Goal: Transaction & Acquisition: Subscribe to service/newsletter

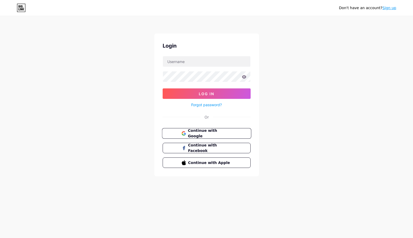
click at [206, 132] on span "Continue with Google" at bounding box center [210, 133] width 44 height 11
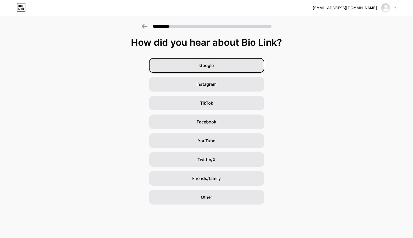
click at [216, 65] on div "Google" at bounding box center [206, 65] width 115 height 15
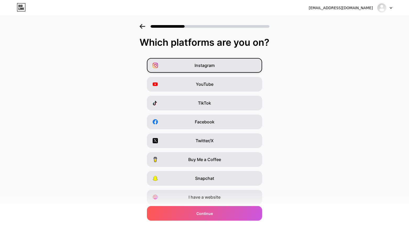
click at [198, 66] on span "Instagram" at bounding box center [204, 65] width 20 height 6
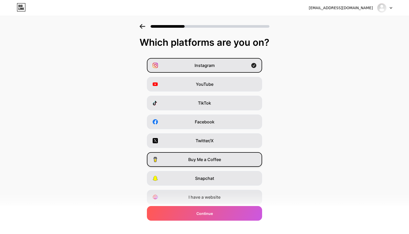
scroll to position [18, 0]
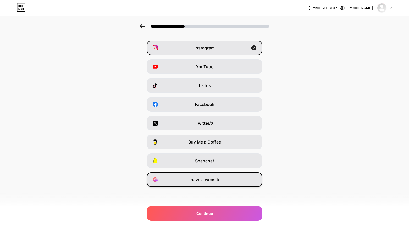
click at [203, 175] on div "I have a website" at bounding box center [204, 179] width 115 height 15
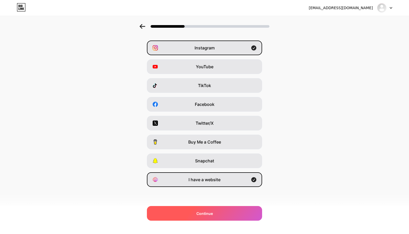
drag, startPoint x: 209, startPoint y: 219, endPoint x: 207, endPoint y: 216, distance: 3.3
click at [208, 219] on div "Continue" at bounding box center [204, 213] width 115 height 15
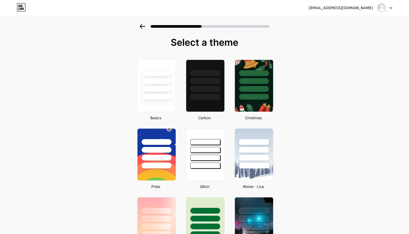
scroll to position [26, 0]
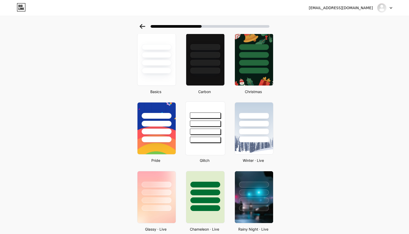
click at [211, 119] on div at bounding box center [204, 122] width 39 height 41
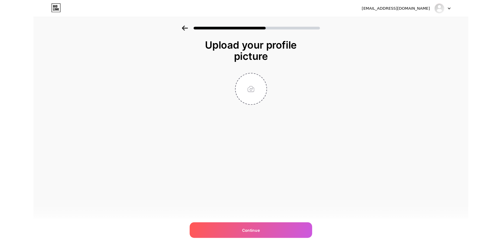
scroll to position [0, 0]
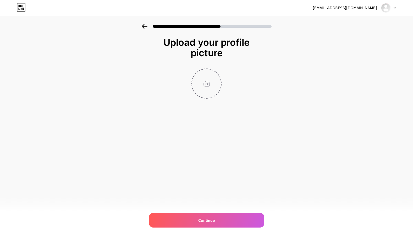
click at [204, 90] on input "file" at bounding box center [206, 83] width 29 height 29
type input "C:\fakepath\ChatGPT Image [DATE], 11_40_59 PM - Diedit.png"
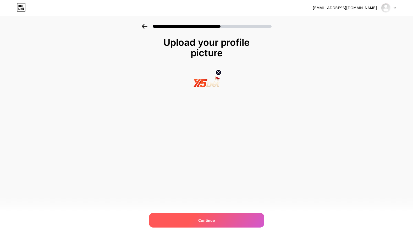
click at [209, 215] on div "Continue" at bounding box center [206, 220] width 115 height 15
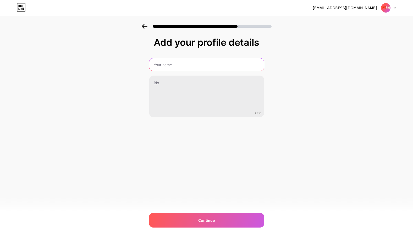
click at [184, 60] on input "text" at bounding box center [206, 64] width 115 height 13
paste input "X5BET [GEOGRAPHIC_DATA]"
click at [191, 63] on input "X5BET [GEOGRAPHIC_DATA]" at bounding box center [206, 64] width 116 height 13
type input "X5Bet Official [GEOGRAPHIC_DATA]"
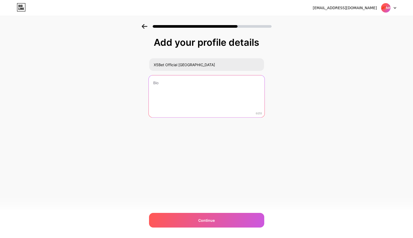
drag, startPoint x: 201, startPoint y: 94, endPoint x: 196, endPoint y: 94, distance: 5.0
click at [200, 94] on textarea at bounding box center [206, 96] width 116 height 43
paste textarea "akses cepat tanpa blokir dengan promo bonus 300% untuk member baru. Link login …"
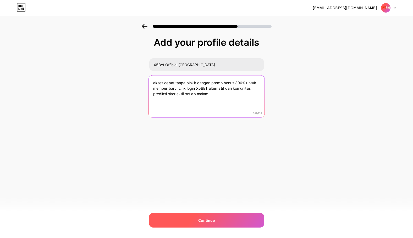
type textarea "akses cepat tanpa blokir dengan promo bonus 300% untuk member baru. Link login …"
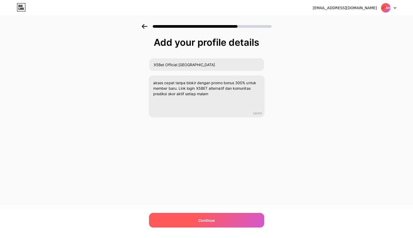
click at [207, 213] on div "Continue" at bounding box center [206, 220] width 115 height 15
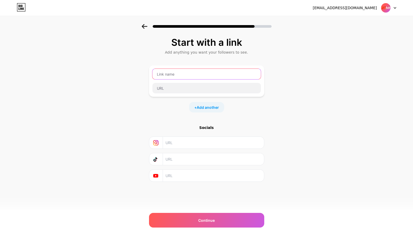
click at [179, 76] on input "text" at bounding box center [206, 74] width 108 height 10
type input "LINK ALTERNATIF"
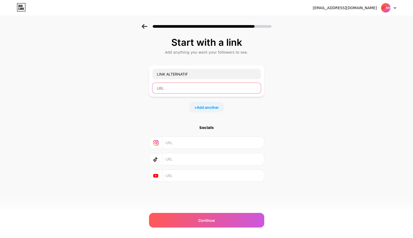
click at [178, 85] on input "text" at bounding box center [206, 88] width 108 height 10
paste input "[URL][DOMAIN_NAME]"
drag, startPoint x: 179, startPoint y: 88, endPoint x: 180, endPoint y: 93, distance: 6.0
click at [179, 87] on input "[URL][DOMAIN_NAME]" at bounding box center [206, 88] width 108 height 10
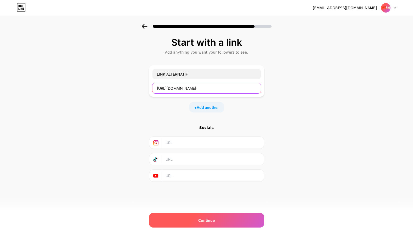
type input "[URL][DOMAIN_NAME]"
click at [199, 218] on span "Continue" at bounding box center [206, 220] width 16 height 5
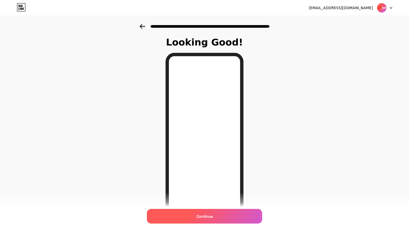
click at [206, 214] on span "Continue" at bounding box center [204, 216] width 16 height 5
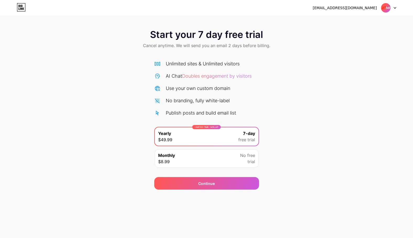
click at [205, 164] on div "Monthly $8.99 No free trial" at bounding box center [207, 158] width 104 height 18
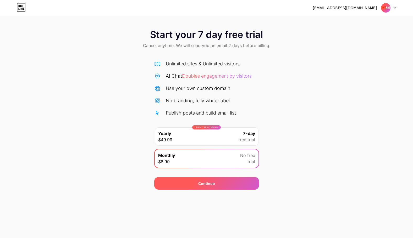
click at [219, 179] on div "Continue" at bounding box center [206, 183] width 105 height 13
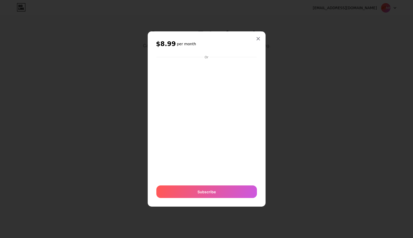
click at [258, 31] on div at bounding box center [206, 119] width 413 height 238
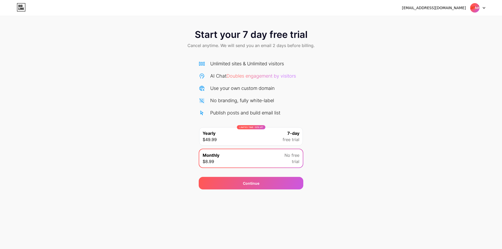
click at [258, 138] on div "LIMITED TIME : 50% off Yearly $49.99 7-day free trial" at bounding box center [251, 136] width 104 height 18
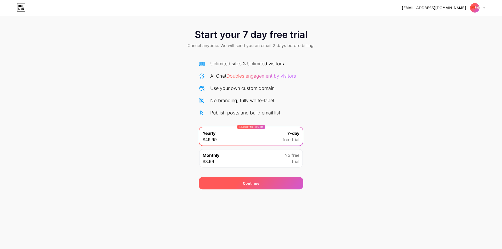
click at [250, 187] on div "Continue" at bounding box center [251, 183] width 105 height 13
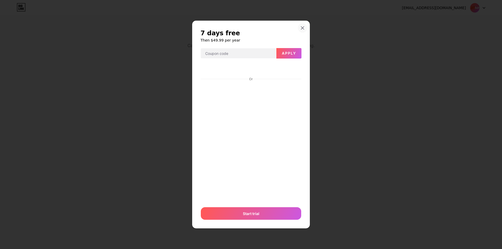
click at [303, 25] on div at bounding box center [302, 27] width 9 height 9
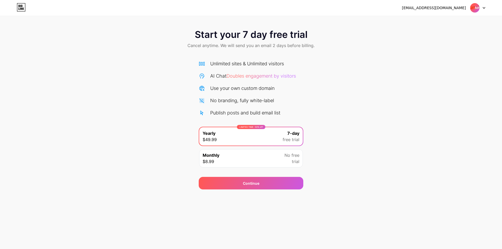
click at [18, 8] on icon at bounding box center [21, 7] width 9 height 8
click at [412, 6] on img at bounding box center [475, 8] width 10 height 10
click at [373, 64] on div "Start your 7 day free trial Cancel anytime. We will send you an email 2 days be…" at bounding box center [251, 107] width 502 height 166
